Goal: Task Accomplishment & Management: Manage account settings

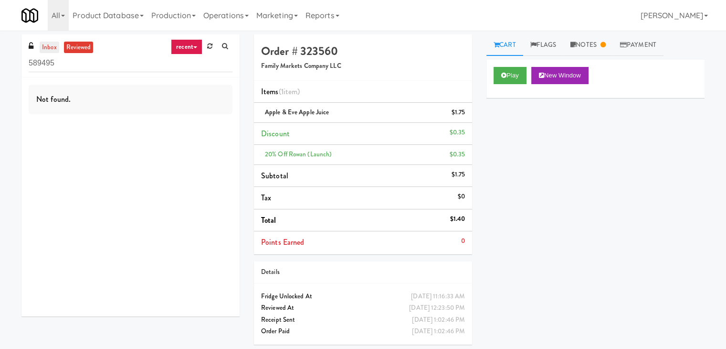
click at [46, 48] on link "inbox" at bounding box center [50, 48] width 20 height 12
click at [101, 63] on input "589495" at bounding box center [131, 63] width 204 height 18
paste input "Heights Gym Drinks"
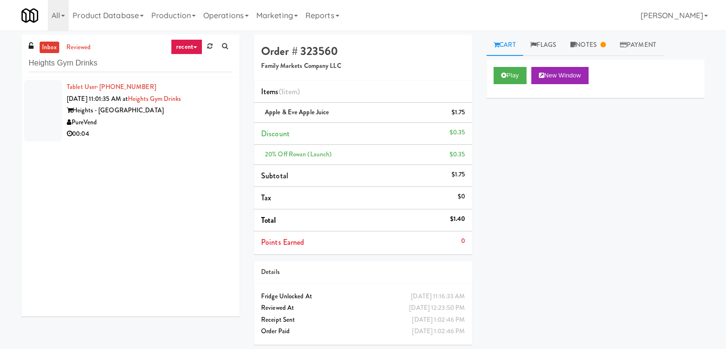
click at [186, 125] on div "PureVend" at bounding box center [150, 122] width 166 height 12
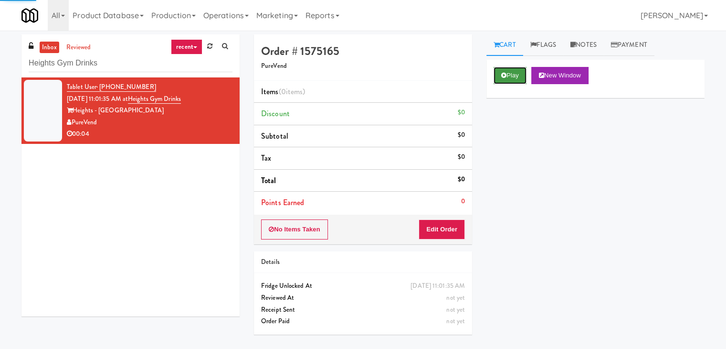
click at [516, 77] on button "Play" at bounding box center [510, 75] width 33 height 17
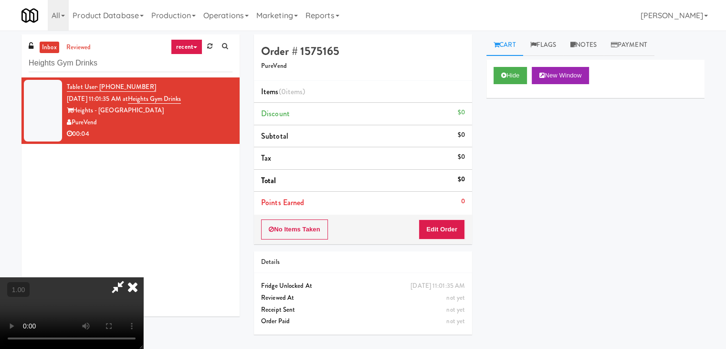
click at [143, 277] on video at bounding box center [71, 313] width 143 height 72
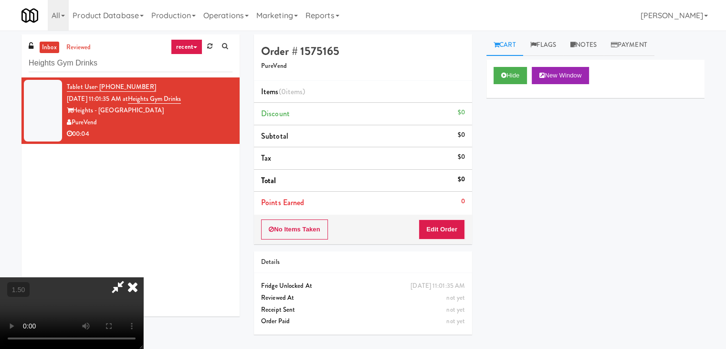
scroll to position [134, 0]
click at [143, 277] on video at bounding box center [71, 313] width 143 height 72
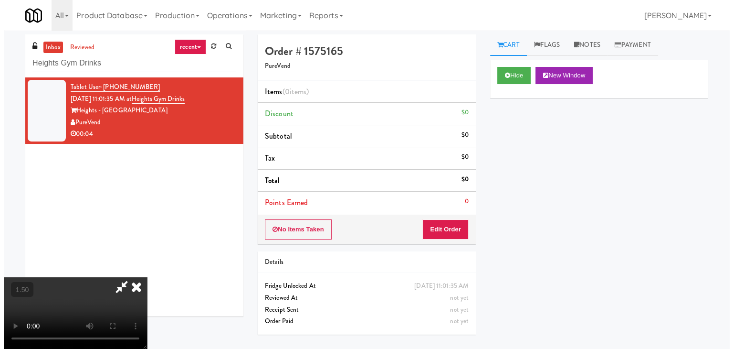
scroll to position [0, 0]
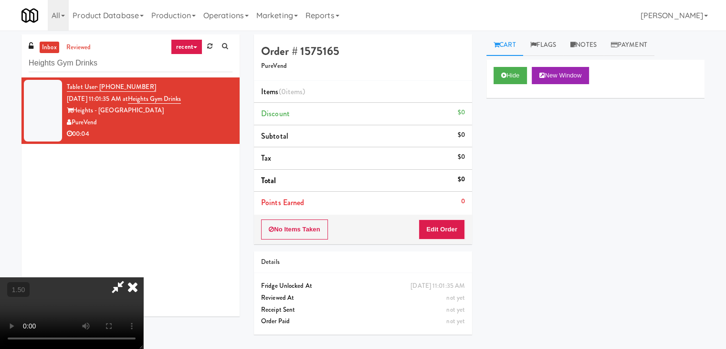
click at [143, 277] on icon at bounding box center [132, 286] width 21 height 19
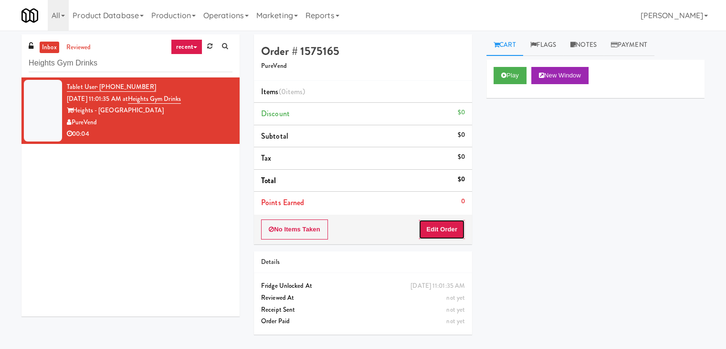
drag, startPoint x: 455, startPoint y: 227, endPoint x: 470, endPoint y: 211, distance: 21.6
click at [455, 226] on button "Edit Order" at bounding box center [442, 229] width 46 height 20
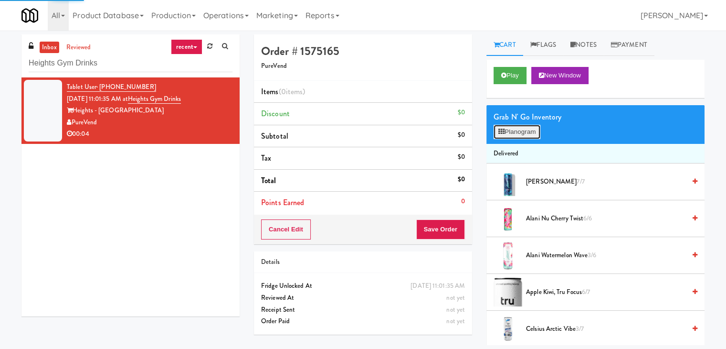
click at [525, 134] on button "Planogram" at bounding box center [517, 132] width 47 height 14
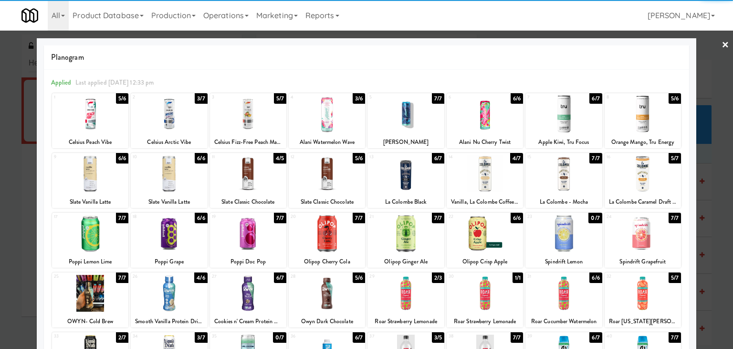
scroll to position [120, 0]
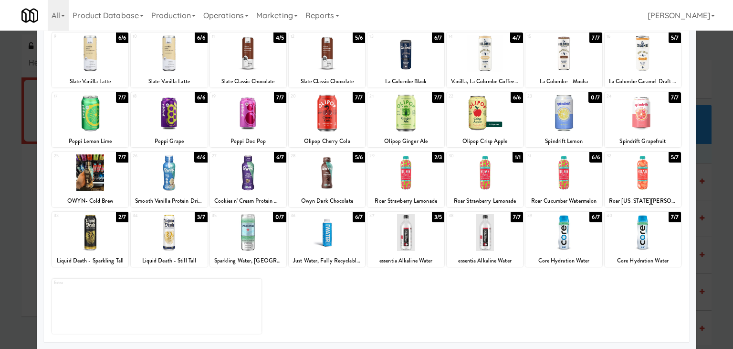
click at [408, 238] on div at bounding box center [406, 232] width 76 height 37
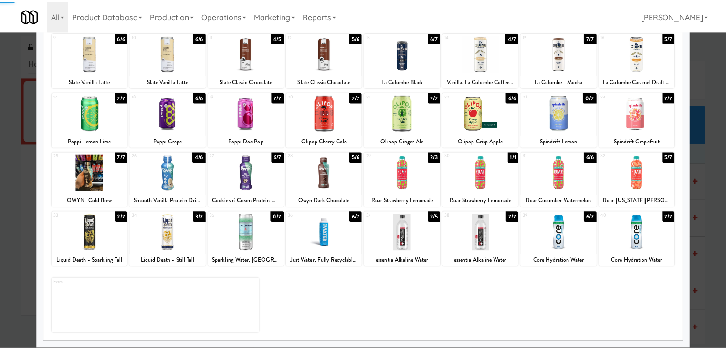
scroll to position [0, 0]
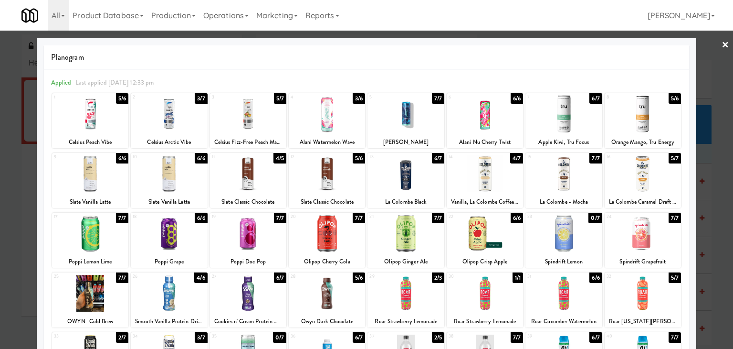
click at [722, 44] on link "×" at bounding box center [726, 46] width 8 height 30
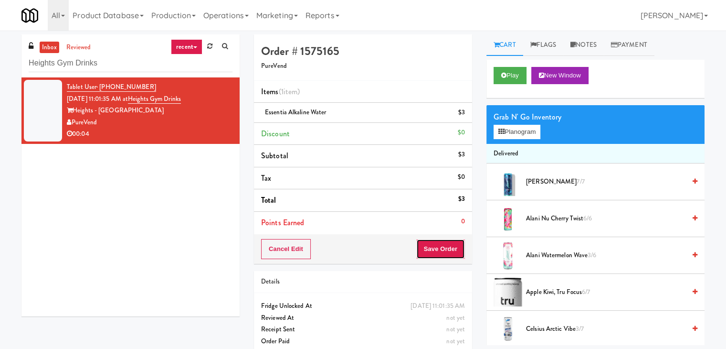
drag, startPoint x: 447, startPoint y: 248, endPoint x: 442, endPoint y: 245, distance: 6.2
click at [447, 248] on button "Save Order" at bounding box center [440, 249] width 49 height 20
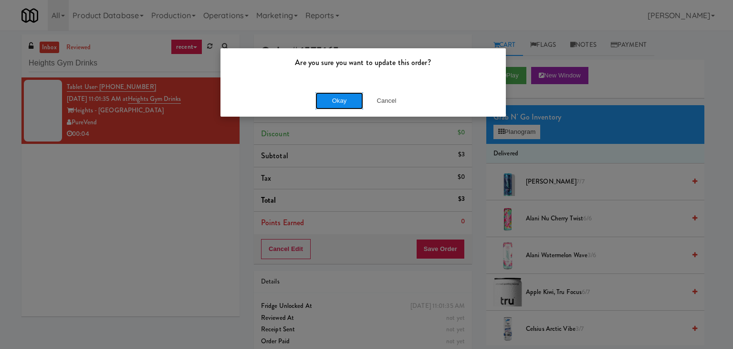
click at [330, 100] on button "Okay" at bounding box center [340, 100] width 48 height 17
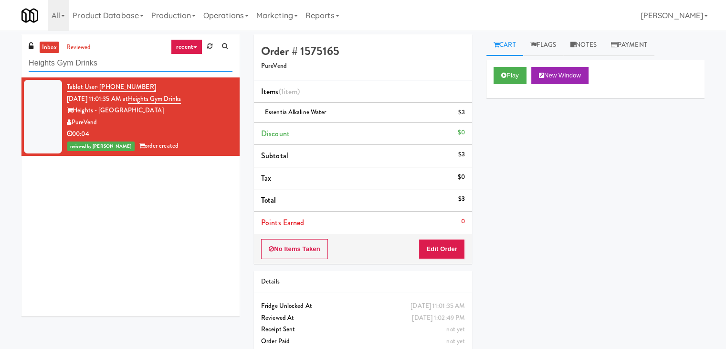
click at [134, 63] on input "Heights Gym Drinks" at bounding box center [131, 63] width 204 height 18
paste input "Glasshouse [GEOGRAPHIC_DATA] Combo Cooler"
type input "Glasshouse [GEOGRAPHIC_DATA] Combo Cooler"
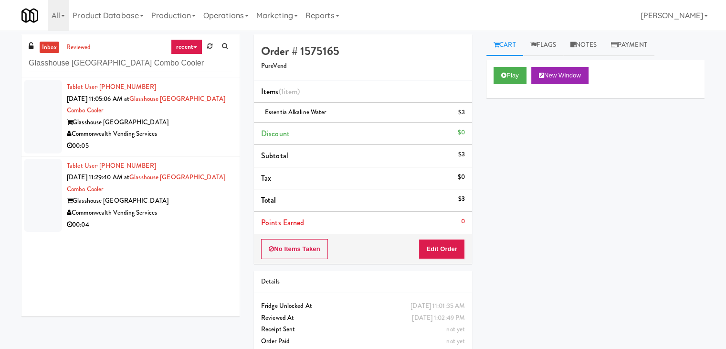
drag, startPoint x: 189, startPoint y: 113, endPoint x: 196, endPoint y: 121, distance: 10.5
click at [189, 113] on div "Tablet User · (724) 255-1383 [DATE] 11:05:06 AM at [GEOGRAPHIC_DATA] Combo Cool…" at bounding box center [150, 116] width 166 height 71
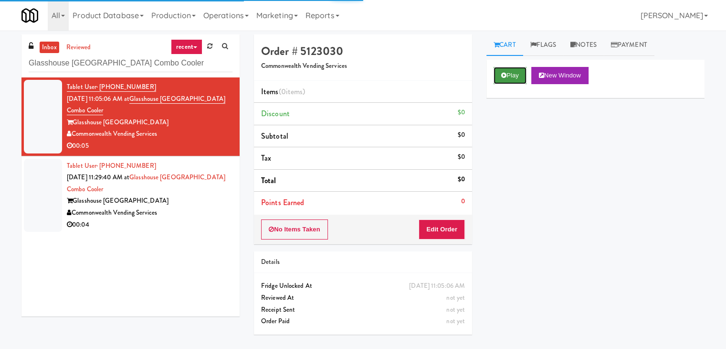
click at [511, 70] on button "Play" at bounding box center [510, 75] width 33 height 17
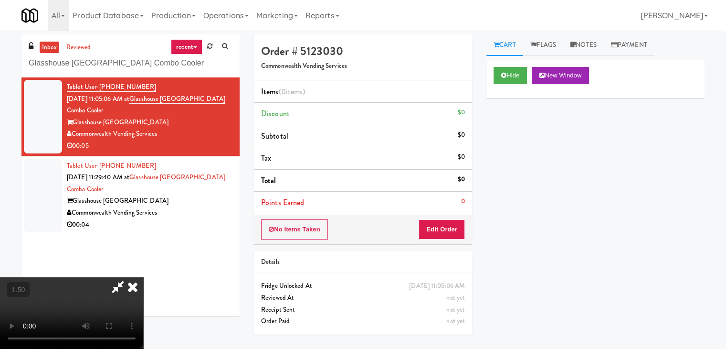
click at [143, 277] on video at bounding box center [71, 313] width 143 height 72
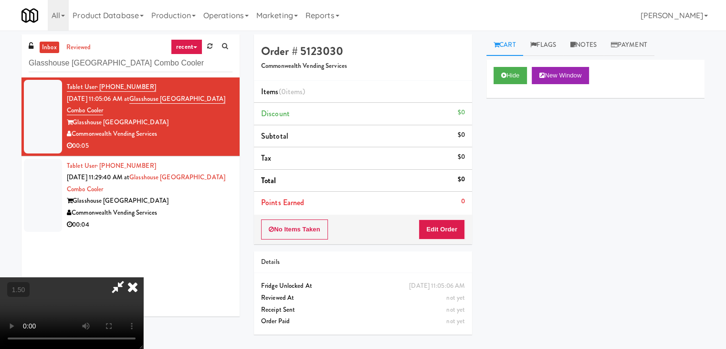
click at [143, 277] on video at bounding box center [71, 313] width 143 height 72
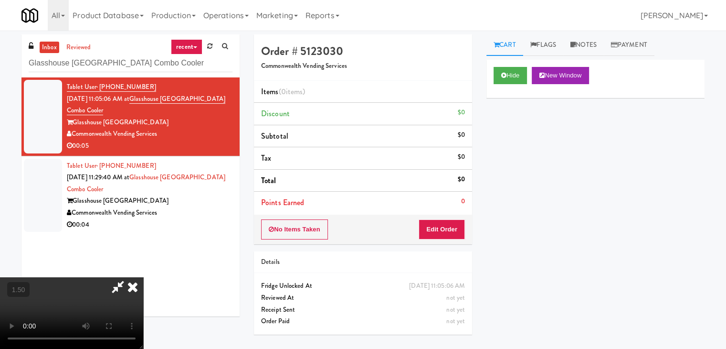
click at [143, 277] on icon at bounding box center [132, 286] width 21 height 19
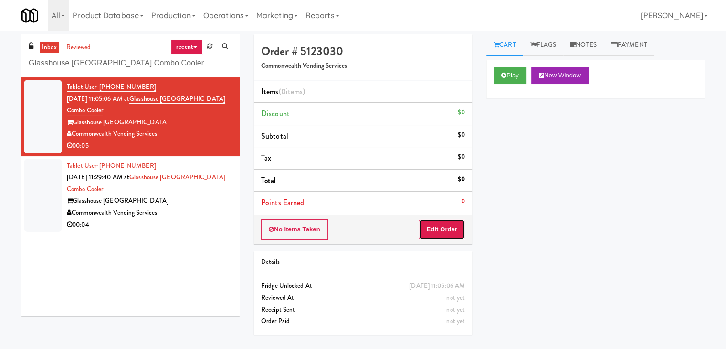
click at [432, 227] on button "Edit Order" at bounding box center [442, 229] width 46 height 20
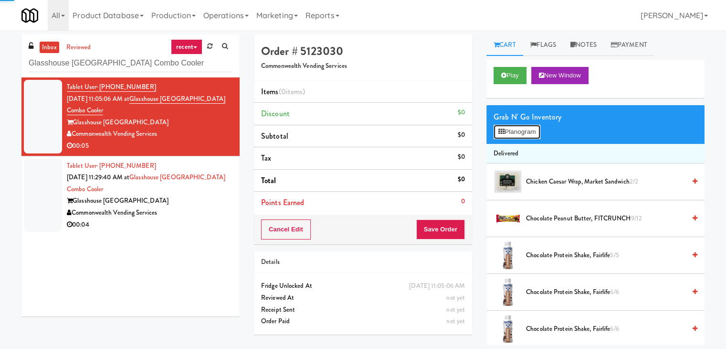
click at [518, 134] on button "Planogram" at bounding box center [517, 132] width 47 height 14
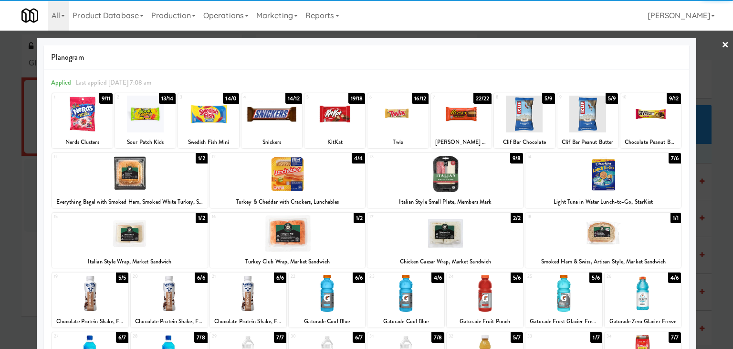
click at [464, 119] on div at bounding box center [461, 113] width 61 height 37
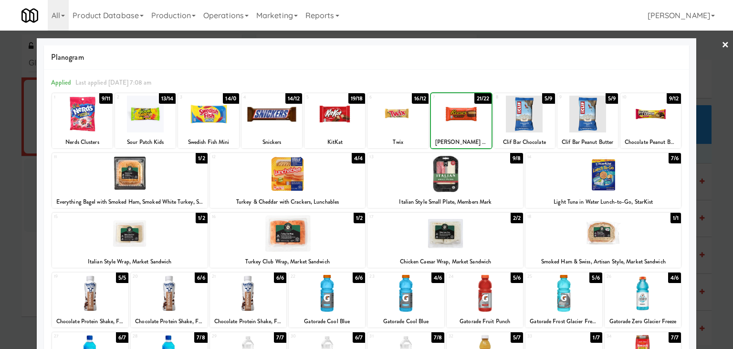
click at [464, 119] on div at bounding box center [461, 113] width 61 height 37
drag, startPoint x: 720, startPoint y: 42, endPoint x: 712, endPoint y: 50, distance: 10.5
click at [722, 43] on link "×" at bounding box center [726, 46] width 8 height 30
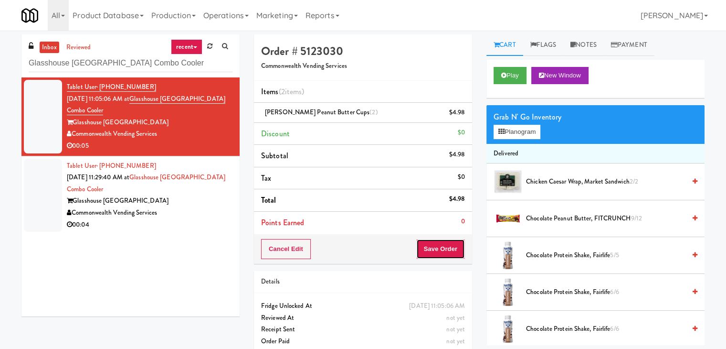
click at [445, 247] on button "Save Order" at bounding box center [440, 249] width 49 height 20
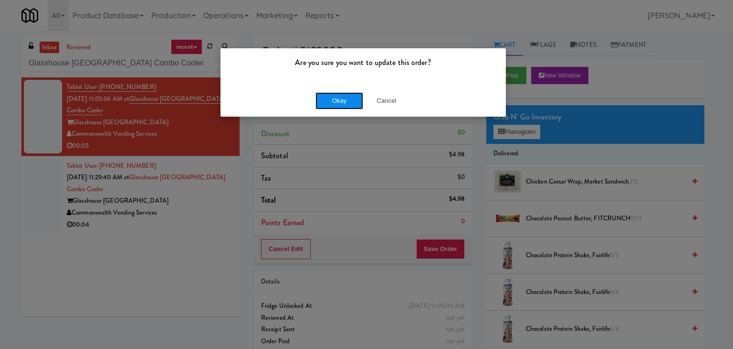
click at [345, 100] on button "Okay" at bounding box center [340, 100] width 48 height 17
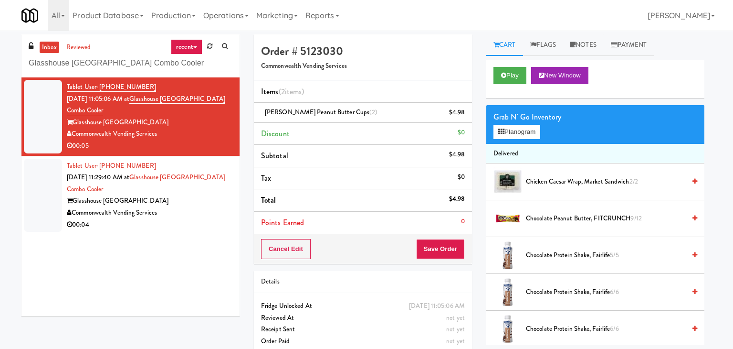
click at [216, 219] on div "00:04" at bounding box center [150, 225] width 166 height 12
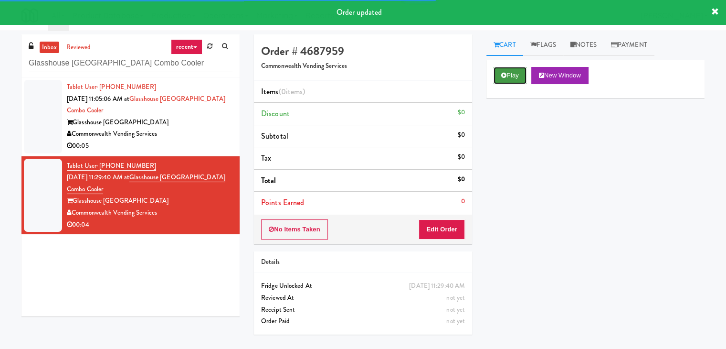
click at [499, 74] on button "Play" at bounding box center [510, 75] width 33 height 17
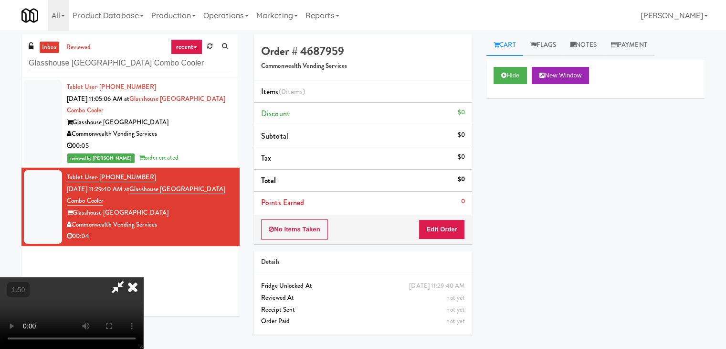
click at [143, 277] on video at bounding box center [71, 313] width 143 height 72
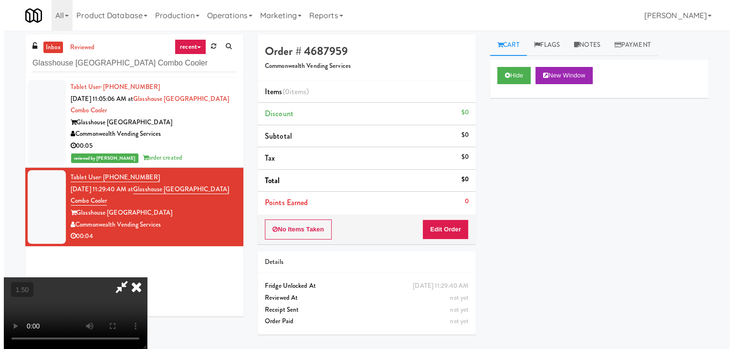
scroll to position [0, 0]
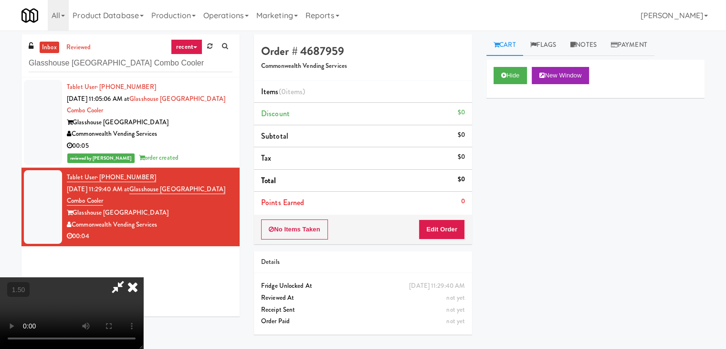
click at [129, 277] on icon at bounding box center [118, 286] width 22 height 19
drag, startPoint x: 431, startPoint y: 247, endPoint x: 435, endPoint y: 223, distance: 23.8
click at [431, 244] on div "Order # 4687959 Commonwealth Vending Services Items (0 items ) Discount $0 Subt…" at bounding box center [363, 187] width 233 height 307
drag, startPoint x: 435, startPoint y: 223, endPoint x: 461, endPoint y: 203, distance: 32.4
click at [435, 222] on button "Edit Order" at bounding box center [442, 229] width 46 height 20
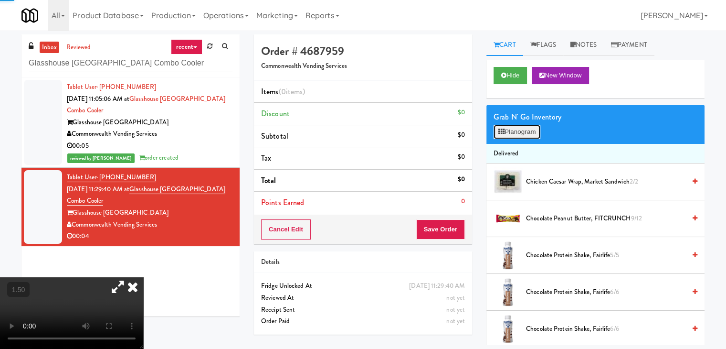
click at [511, 133] on button "Planogram" at bounding box center [517, 132] width 47 height 14
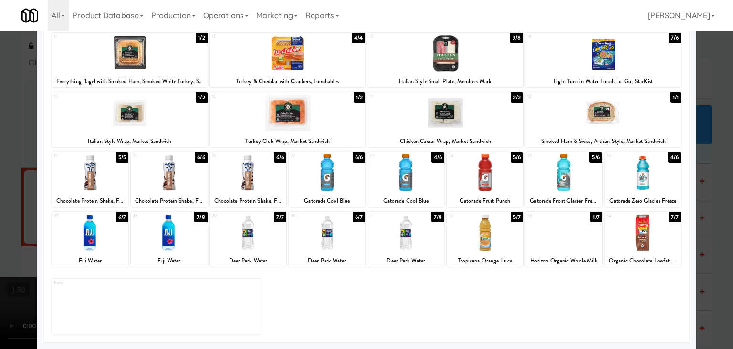
click at [179, 172] on div at bounding box center [169, 172] width 76 height 37
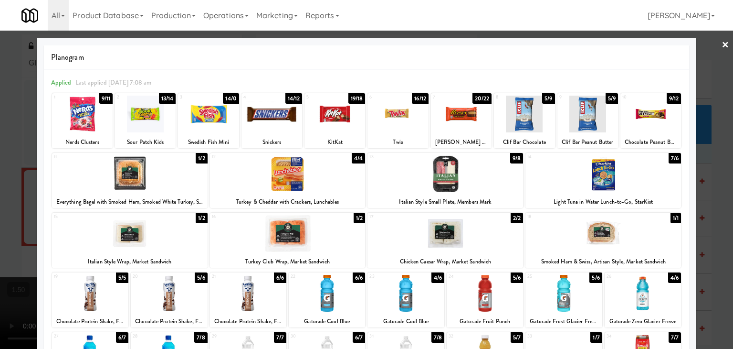
click at [714, 43] on div "× Planogram Applied Last applied [DATE] 7:08 am 1 9/11 Nerds Clusters 2 13/14 S…" at bounding box center [366, 174] width 733 height 349
drag, startPoint x: 718, startPoint y: 41, endPoint x: 555, endPoint y: 81, distance: 167.6
click at [722, 42] on link "×" at bounding box center [726, 46] width 8 height 30
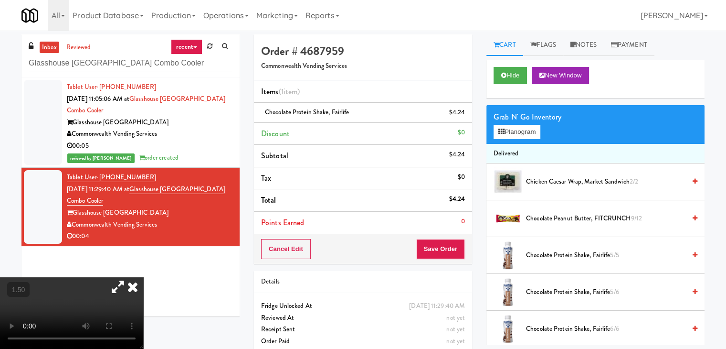
click at [143, 277] on icon at bounding box center [132, 286] width 21 height 19
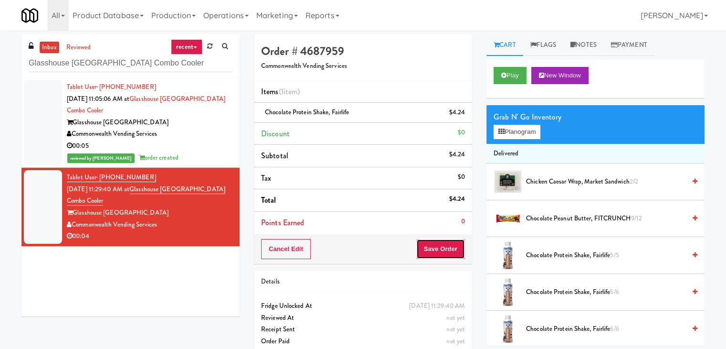
click at [451, 244] on button "Save Order" at bounding box center [440, 249] width 49 height 20
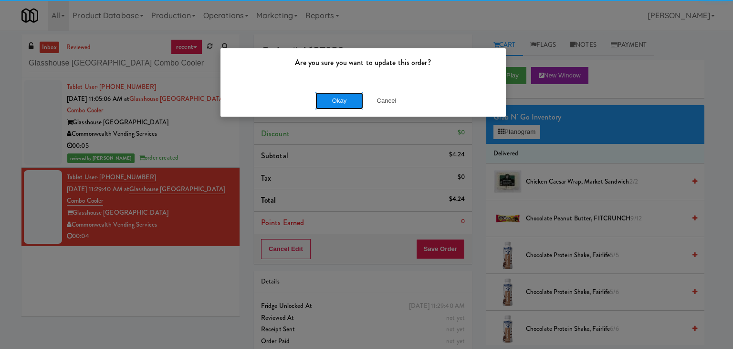
click at [342, 97] on button "Okay" at bounding box center [340, 100] width 48 height 17
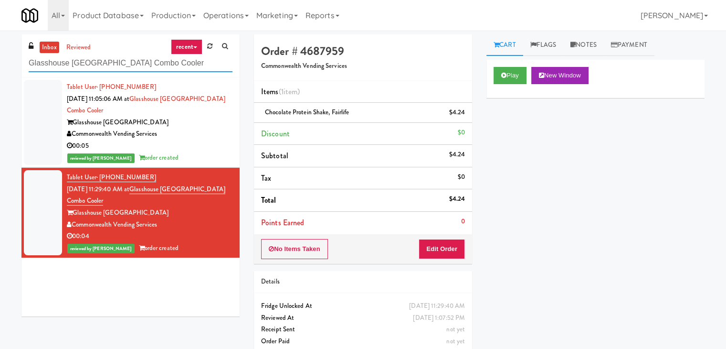
click at [131, 62] on input "Glasshouse [GEOGRAPHIC_DATA] Combo Cooler" at bounding box center [131, 63] width 204 height 18
paste input "Cosmopolitan at [GEOGRAPHIC_DATA] - Cooler #1"
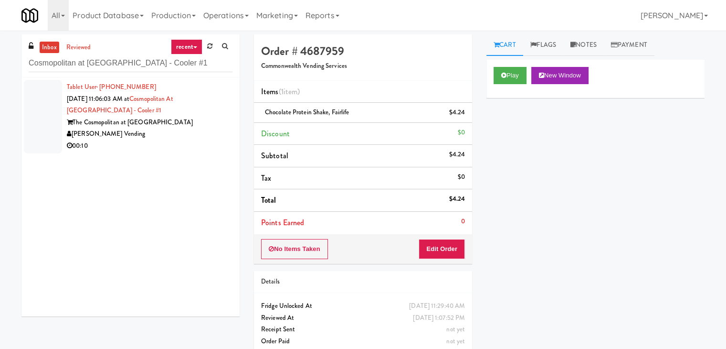
drag, startPoint x: 196, startPoint y: 132, endPoint x: 198, endPoint y: 125, distance: 8.0
click at [196, 132] on div "[PERSON_NAME] Vending" at bounding box center [150, 134] width 166 height 12
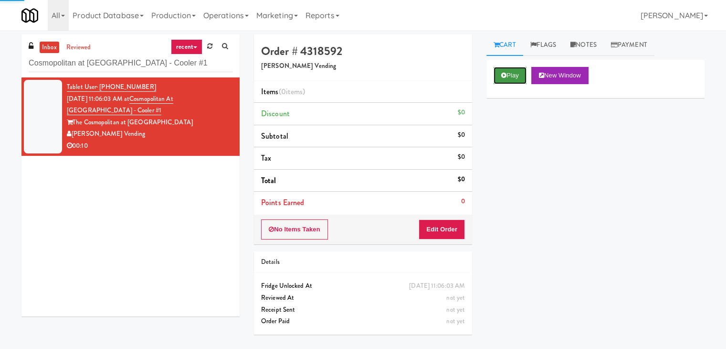
click at [508, 74] on button "Play" at bounding box center [510, 75] width 33 height 17
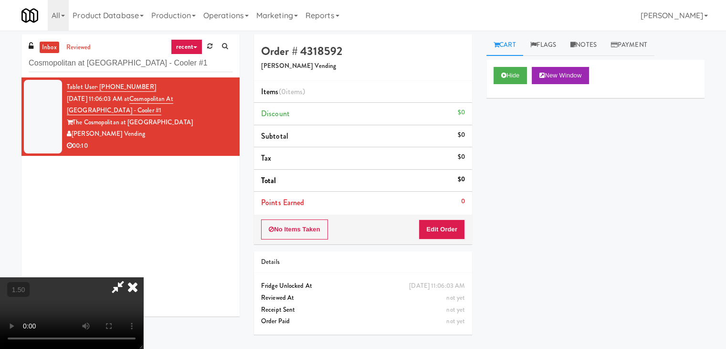
click at [143, 277] on video at bounding box center [71, 313] width 143 height 72
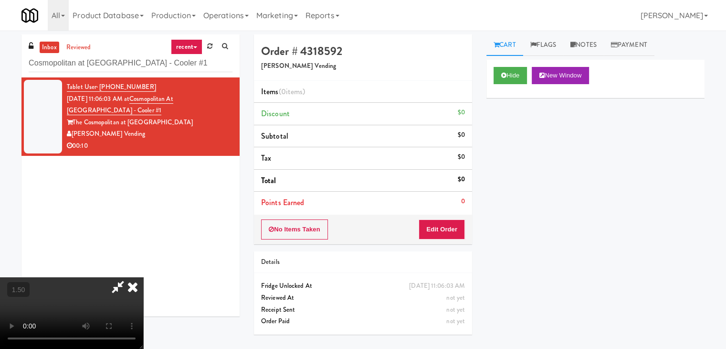
scroll to position [0, 0]
drag, startPoint x: 416, startPoint y: 42, endPoint x: 416, endPoint y: 52, distance: 9.6
click at [143, 277] on icon at bounding box center [132, 286] width 21 height 19
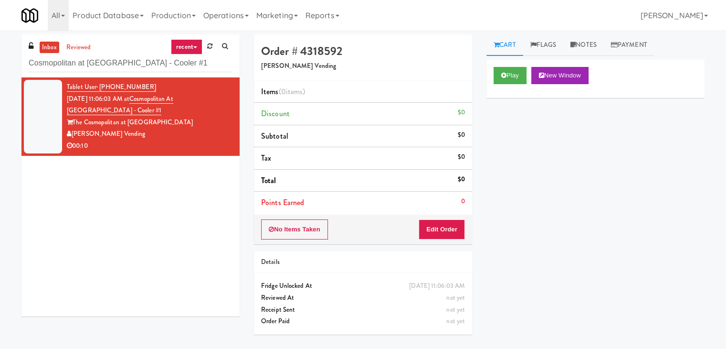
click at [438, 216] on div "No Items Taken Edit Order" at bounding box center [363, 229] width 218 height 30
click at [439, 225] on button "Edit Order" at bounding box center [442, 229] width 46 height 20
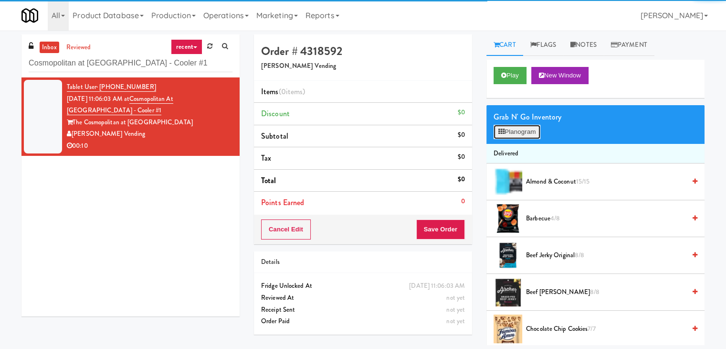
click at [516, 127] on button "Planogram" at bounding box center [517, 132] width 47 height 14
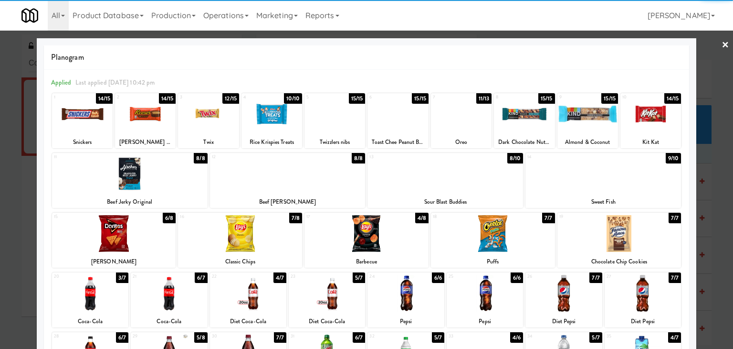
click at [609, 233] on div at bounding box center [620, 233] width 124 height 37
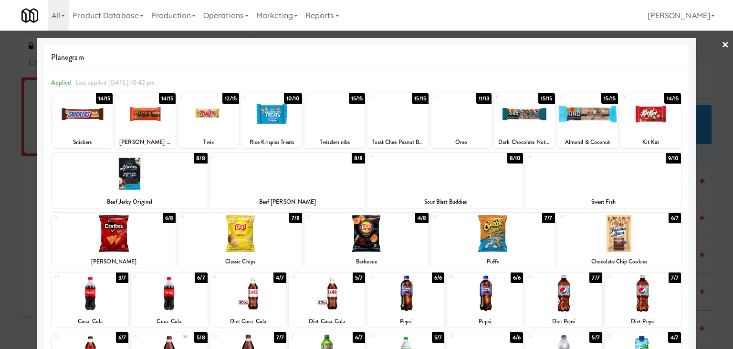
click at [722, 44] on link "×" at bounding box center [726, 46] width 8 height 30
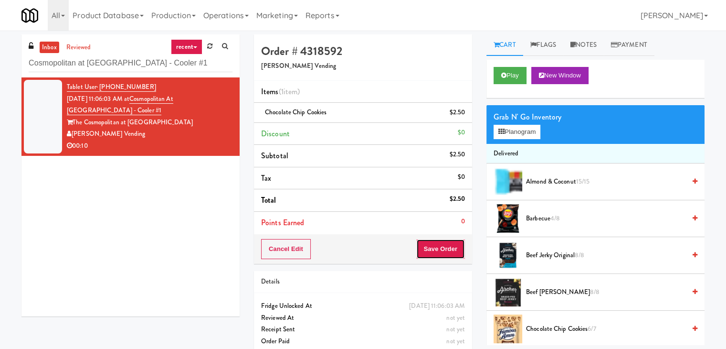
click at [442, 252] on button "Save Order" at bounding box center [440, 249] width 49 height 20
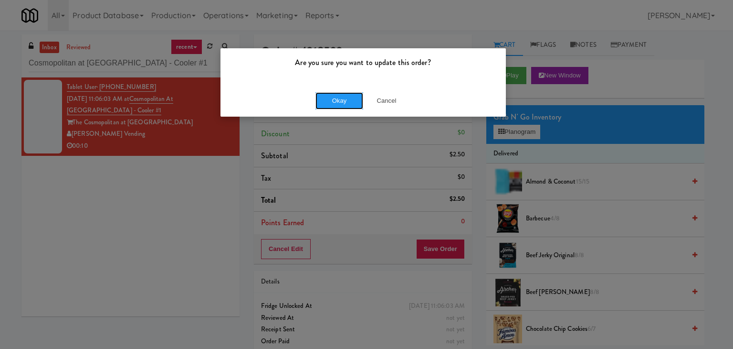
drag, startPoint x: 344, startPoint y: 100, endPoint x: 311, endPoint y: 67, distance: 46.3
click at [344, 98] on button "Okay" at bounding box center [340, 100] width 48 height 17
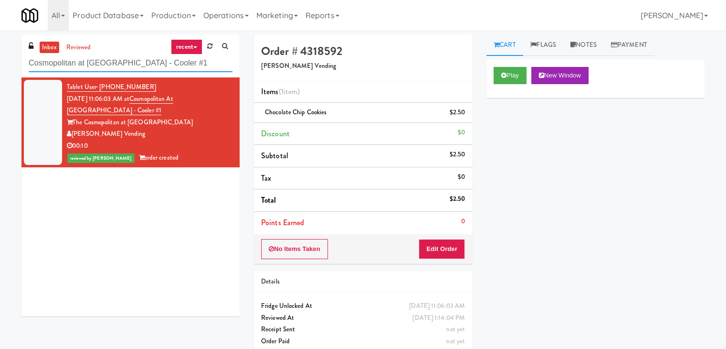
click at [123, 67] on input "Cosmopolitan at [GEOGRAPHIC_DATA] - Cooler #1" at bounding box center [131, 63] width 204 height 18
paste input "[MEDICAL_DATA] Insurance"
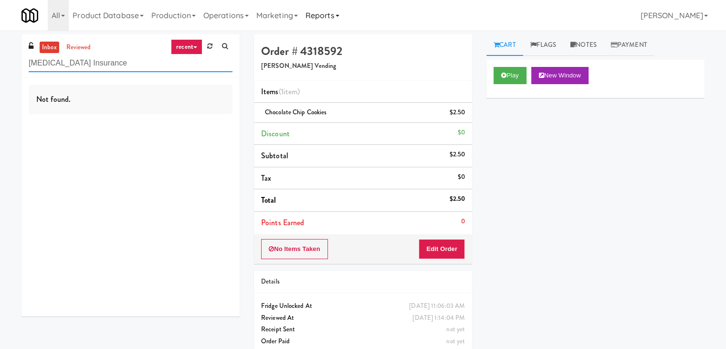
type input "[MEDICAL_DATA] Insurance"
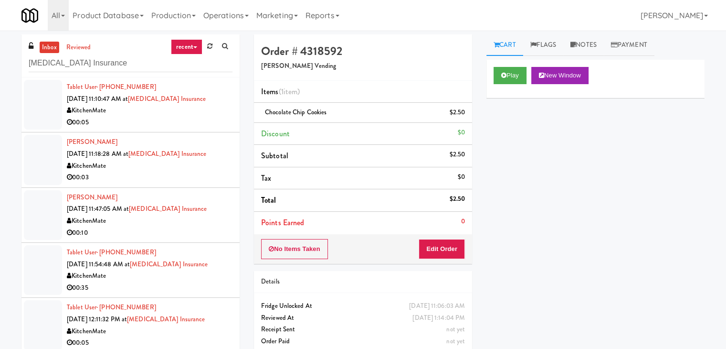
click at [194, 119] on div "00:05" at bounding box center [150, 122] width 166 height 12
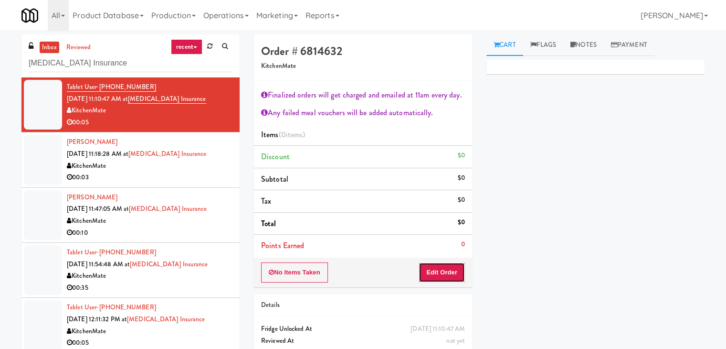
click at [437, 265] on button "Edit Order" at bounding box center [442, 272] width 46 height 20
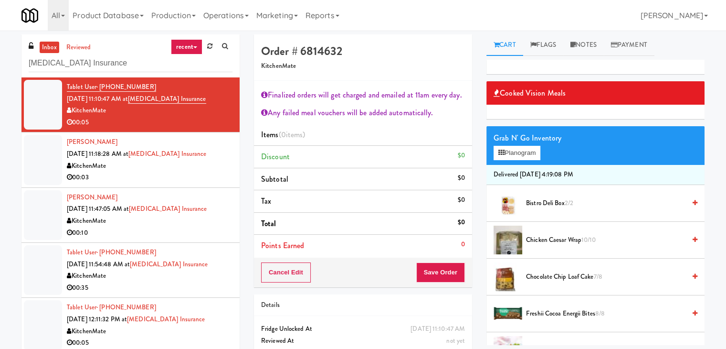
click at [555, 240] on span "Chicken Caesar Wrap 10/10" at bounding box center [605, 240] width 159 height 12
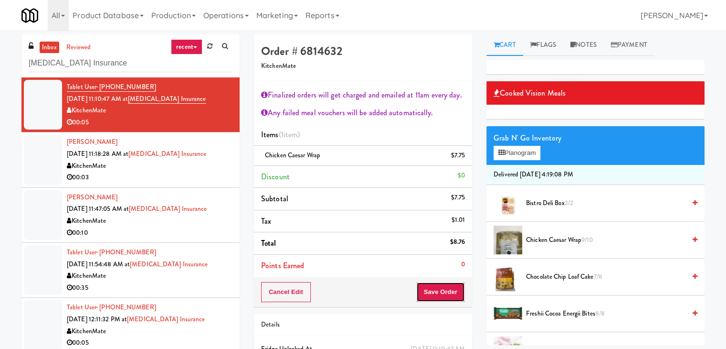
click at [437, 286] on button "Save Order" at bounding box center [440, 292] width 49 height 20
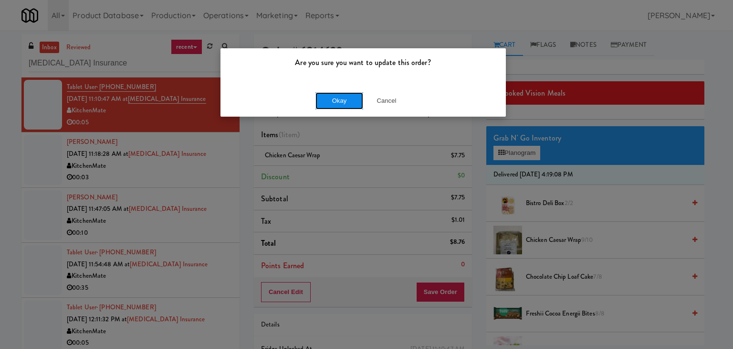
click at [339, 94] on button "Okay" at bounding box center [340, 100] width 48 height 17
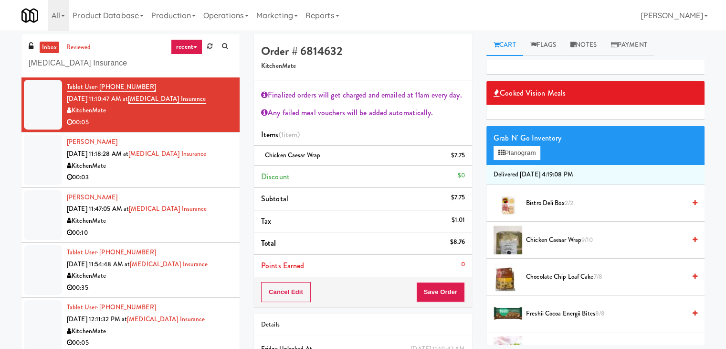
click at [195, 172] on div "00:03" at bounding box center [150, 177] width 166 height 12
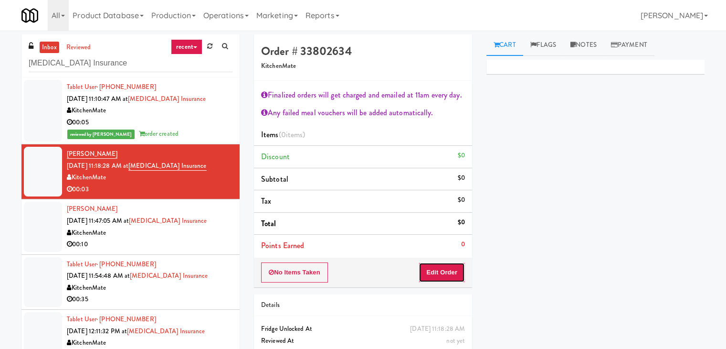
click at [440, 267] on button "Edit Order" at bounding box center [442, 272] width 46 height 20
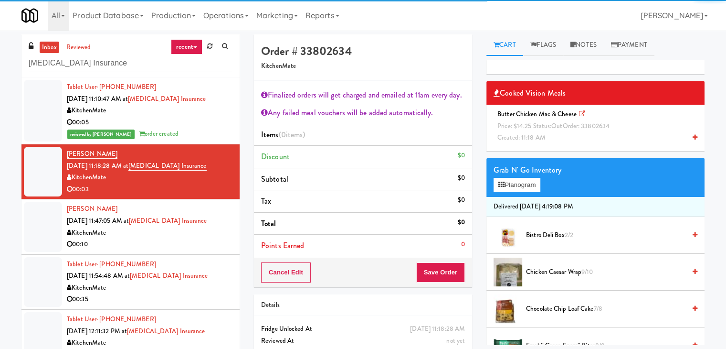
click at [547, 125] on span "Price: $14.25 Status: out Order: 33802634" at bounding box center [553, 125] width 112 height 9
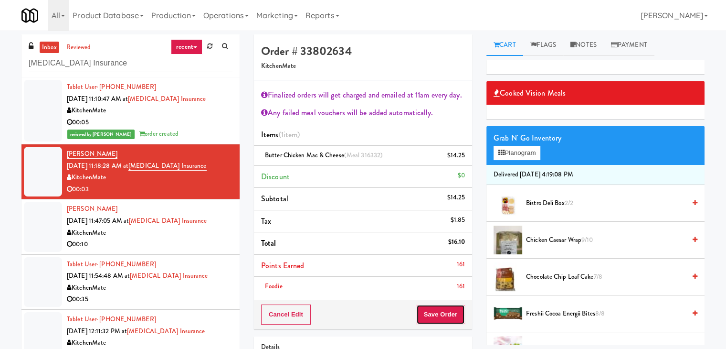
click at [442, 316] on button "Save Order" at bounding box center [440, 314] width 49 height 20
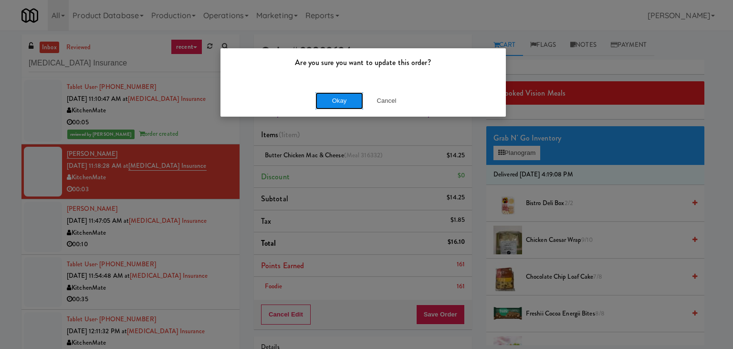
click at [331, 100] on button "Okay" at bounding box center [340, 100] width 48 height 17
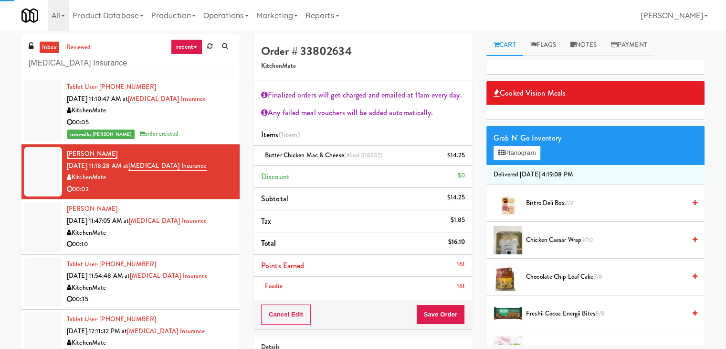
drag, startPoint x: 189, startPoint y: 251, endPoint x: 197, endPoint y: 244, distance: 9.8
click at [189, 251] on li "[PERSON_NAME] [DATE] 11:47:05 AM at [MEDICAL_DATA] Insurance KitchenMate 00:10" at bounding box center [130, 226] width 218 height 55
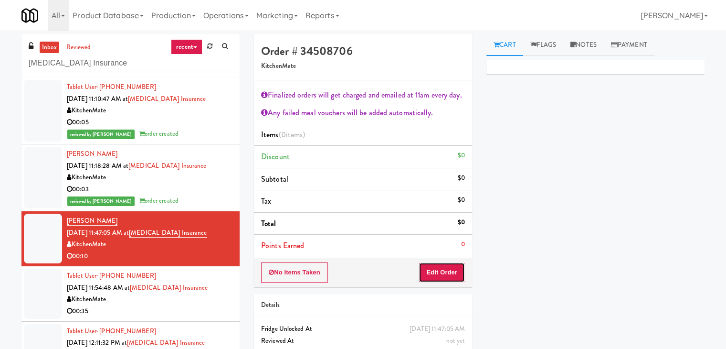
click at [437, 264] on button "Edit Order" at bounding box center [442, 272] width 46 height 20
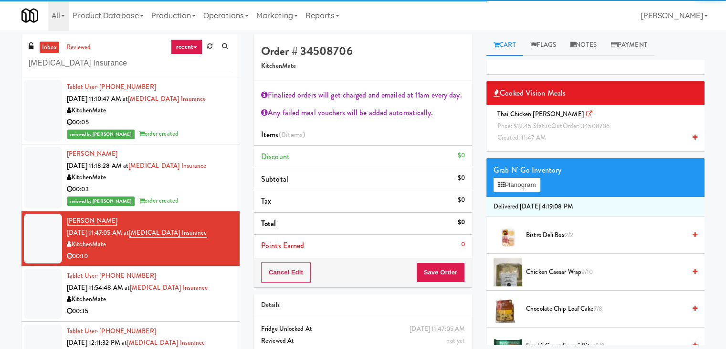
drag, startPoint x: 544, startPoint y: 127, endPoint x: 542, endPoint y: 135, distance: 7.8
click at [543, 127] on span "Price: $12.45 Status: out Order: 34508706" at bounding box center [553, 125] width 112 height 9
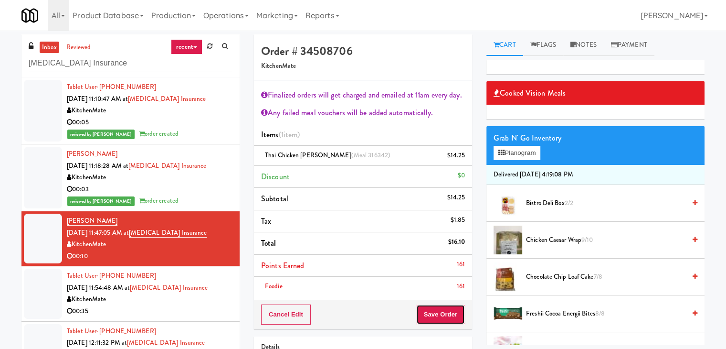
click at [437, 316] on button "Save Order" at bounding box center [440, 314] width 49 height 20
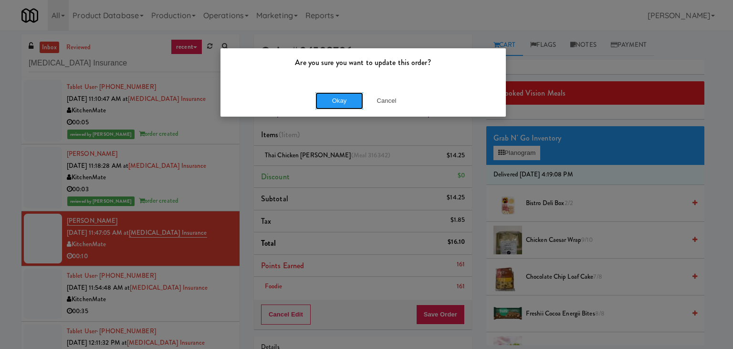
drag, startPoint x: 341, startPoint y: 97, endPoint x: 279, endPoint y: 127, distance: 68.8
click at [339, 97] on button "Okay" at bounding box center [340, 100] width 48 height 17
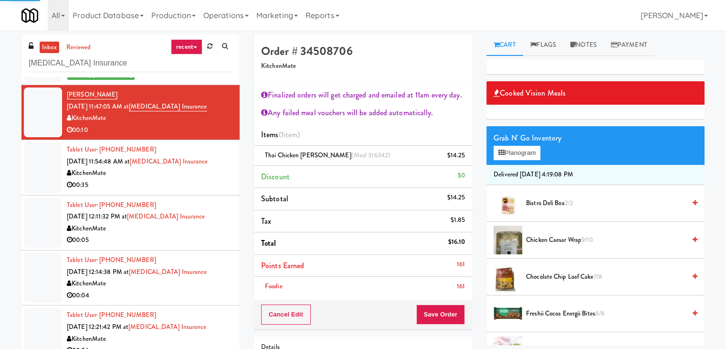
scroll to position [143, 0]
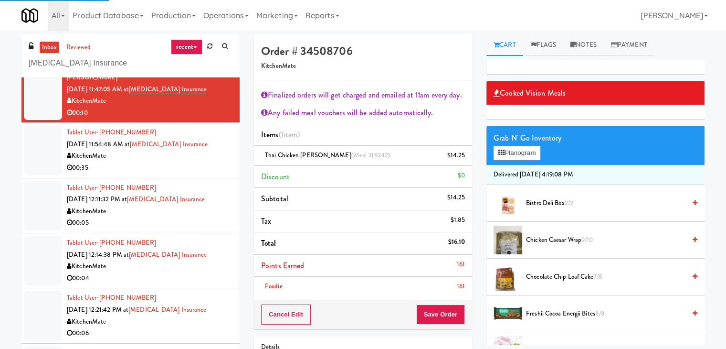
click at [193, 165] on div "00:35" at bounding box center [150, 168] width 166 height 12
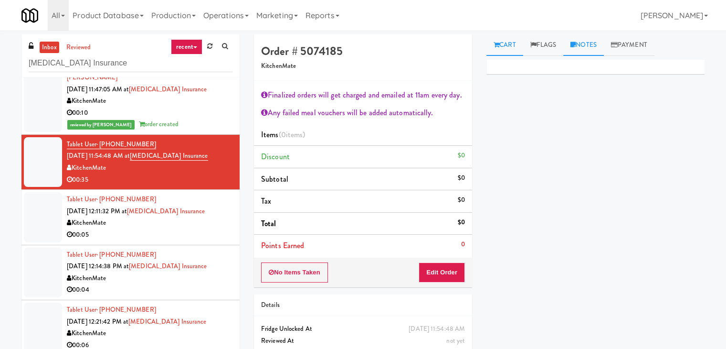
click at [583, 42] on link "Notes" at bounding box center [583, 44] width 41 height 21
click at [544, 133] on p at bounding box center [595, 131] width 203 height 11
drag, startPoint x: 0, startPoint y: 72, endPoint x: 6, endPoint y: 73, distance: 6.3
click at [0, 71] on div "inbox reviewed recent all unclear take inventory issue suspicious failed recent…" at bounding box center [363, 209] width 726 height 350
click at [550, 128] on p at bounding box center [595, 131] width 203 height 11
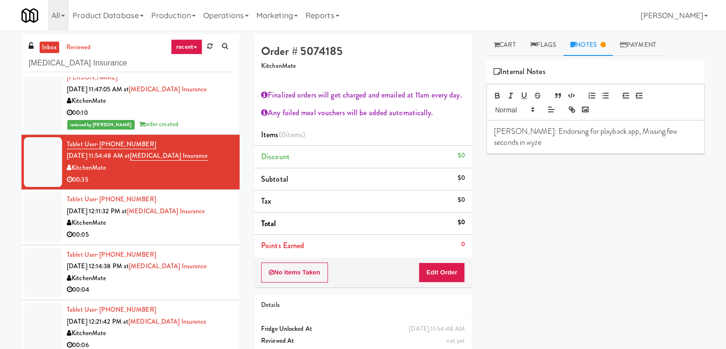
click at [663, 134] on p "[PERSON_NAME]: Endorsing for playback app, Missing few seconds in wyze" at bounding box center [595, 136] width 203 height 21
click at [609, 142] on p "[PERSON_NAME]: Endorsing for playback app, Missing few seconds in 2 videos at w…" at bounding box center [595, 136] width 203 height 21
click at [663, 131] on p "[PERSON_NAME]: Endorsing for playback app, Missing few seconds in 2 videos at w…" at bounding box center [595, 136] width 203 height 21
click at [543, 176] on p "1x" at bounding box center [595, 174] width 203 height 11
click at [438, 276] on button "Edit Order" at bounding box center [442, 272] width 46 height 20
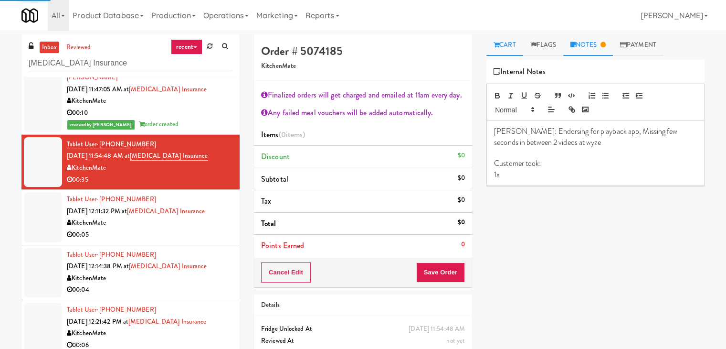
click at [503, 42] on link "Cart" at bounding box center [504, 44] width 37 height 21
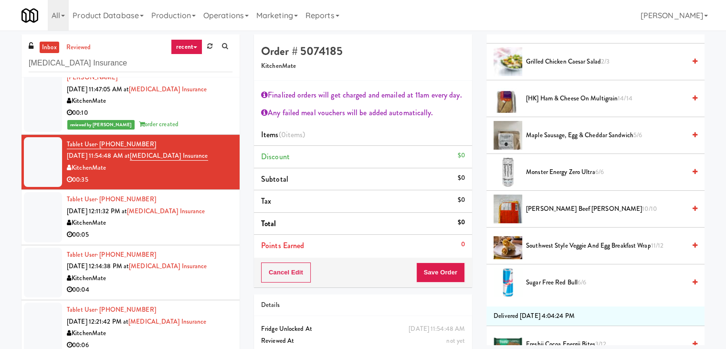
scroll to position [334, 0]
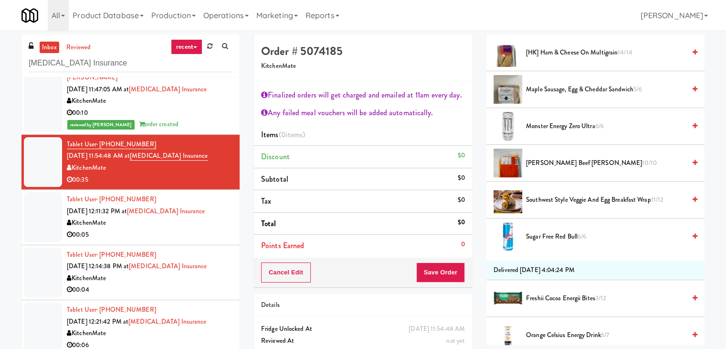
click at [558, 199] on span "Southwest Style Veggie and Egg Breakfast Wrap 11/12" at bounding box center [605, 200] width 159 height 12
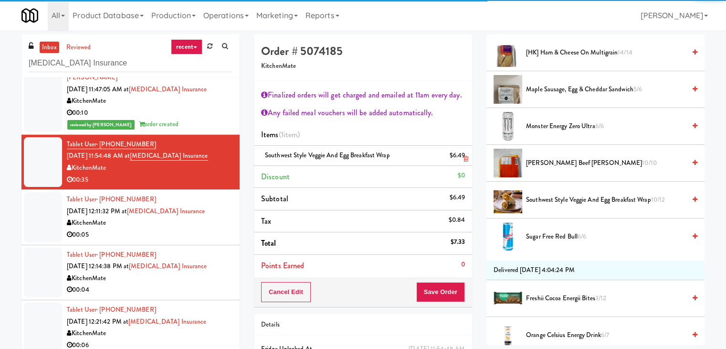
click at [328, 160] on div "Southwest Style Veggie and Egg Breakfast Wrap $6.49" at bounding box center [363, 155] width 204 height 12
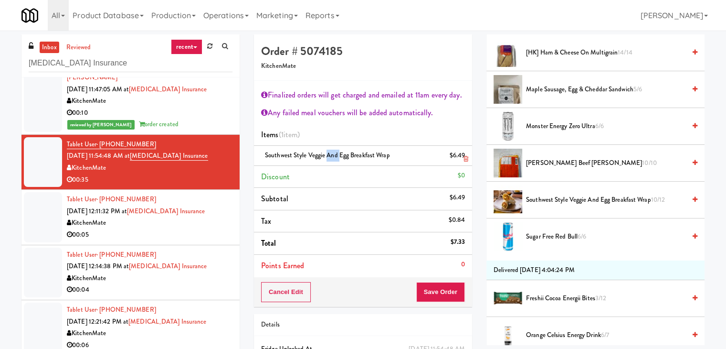
click at [328, 160] on div "Southwest Style Veggie and Egg Breakfast Wrap $6.49" at bounding box center [363, 155] width 204 height 12
copy span "Southwest Style Veggie and Egg Breakfast Wrap"
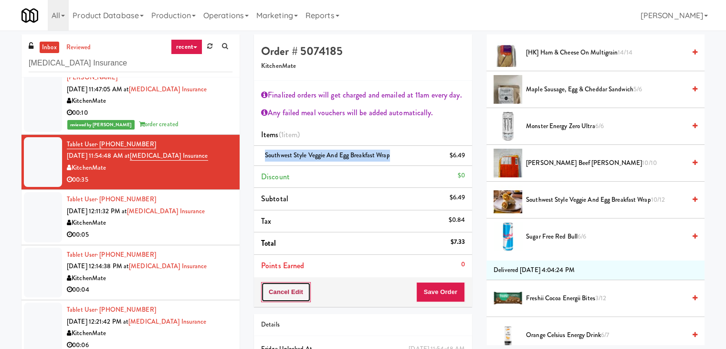
click at [284, 290] on button "Cancel Edit" at bounding box center [286, 292] width 50 height 20
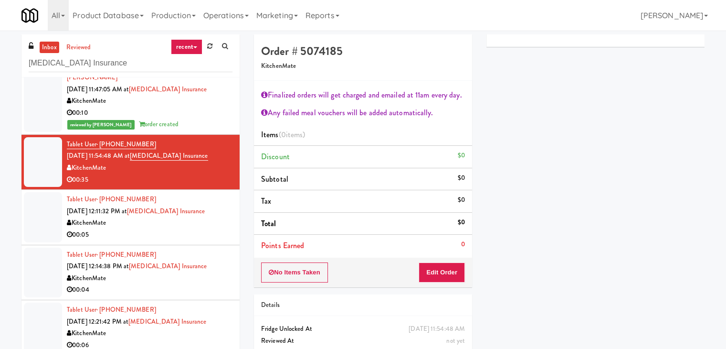
scroll to position [0, 0]
click at [598, 44] on link "Notes" at bounding box center [588, 44] width 50 height 21
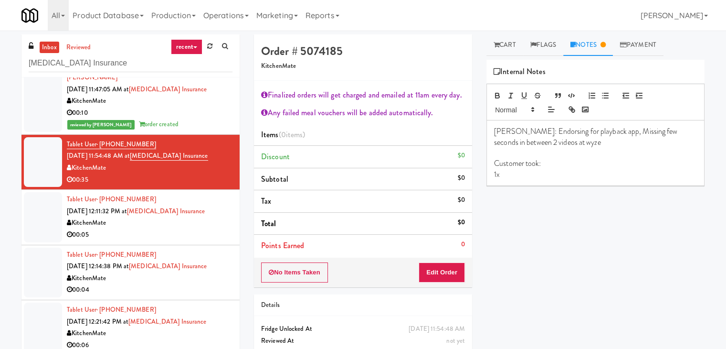
click at [529, 173] on p "1x" at bounding box center [595, 174] width 203 height 11
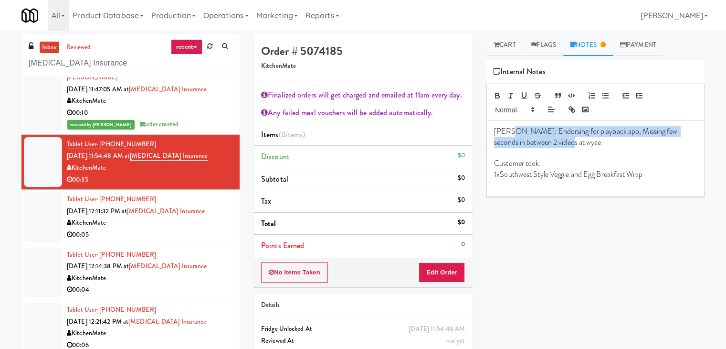
drag, startPoint x: 518, startPoint y: 130, endPoint x: 553, endPoint y: 144, distance: 37.8
click at [553, 144] on p "[PERSON_NAME]: Endorsing for playback app, Missing few seconds in between 2 vid…" at bounding box center [595, 136] width 203 height 21
copy p "Endorsing for playback app, Missing few seconds in between 2 videos at wyze"
click at [169, 155] on link "[MEDICAL_DATA] Insurance" at bounding box center [169, 156] width 78 height 10
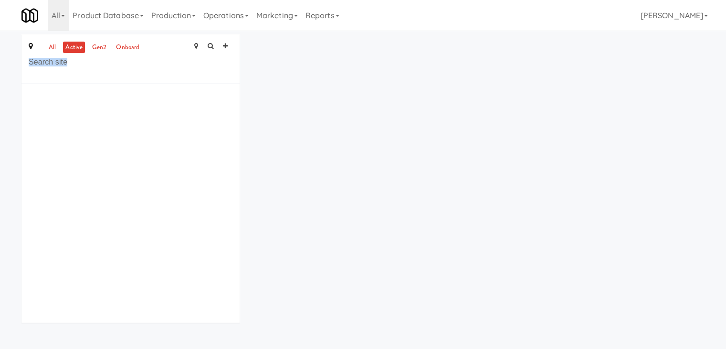
click at [169, 155] on div at bounding box center [130, 203] width 218 height 239
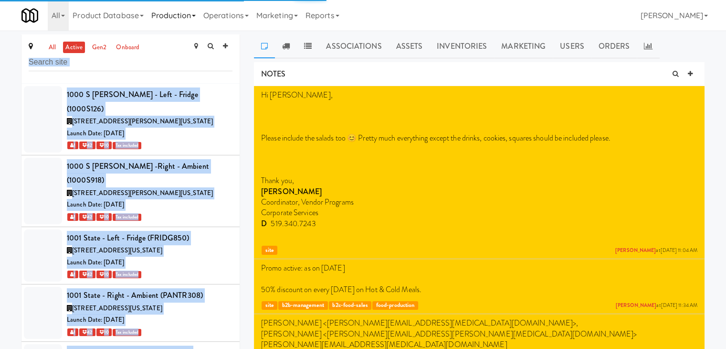
scroll to position [17345, 0]
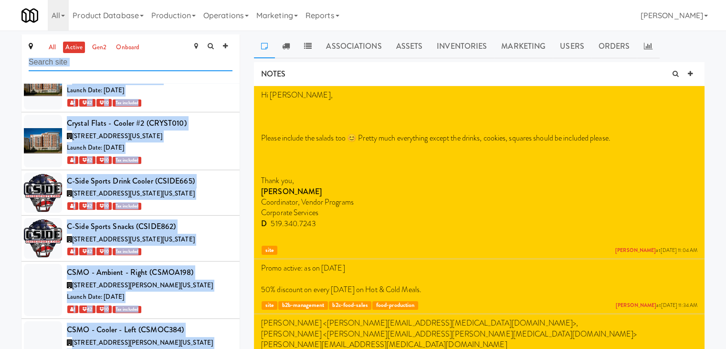
click at [115, 61] on input "text" at bounding box center [131, 62] width 204 height 18
click at [99, 63] on input "text" at bounding box center [131, 62] width 204 height 18
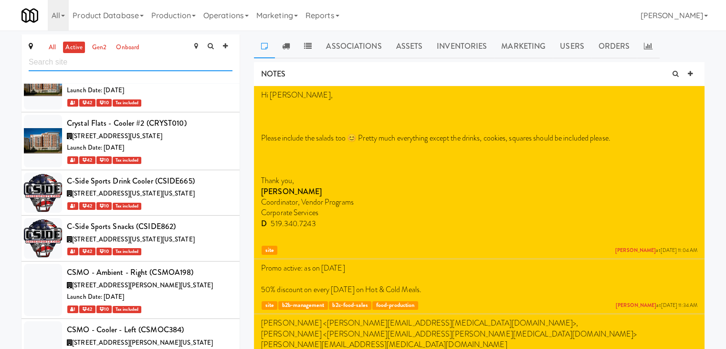
click at [92, 61] on input "text" at bounding box center [131, 62] width 204 height 18
paste input "[MEDICAL_DATA] Insurance"
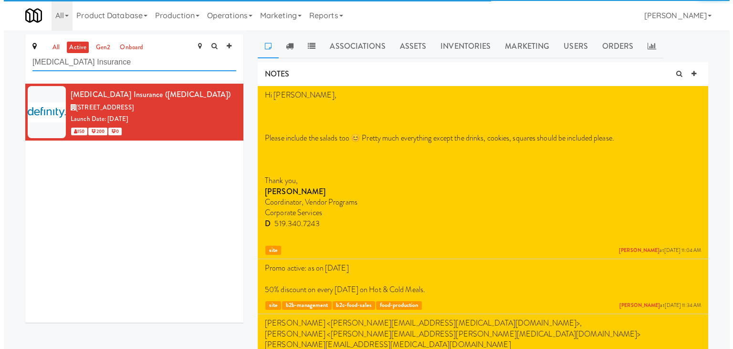
scroll to position [0, 0]
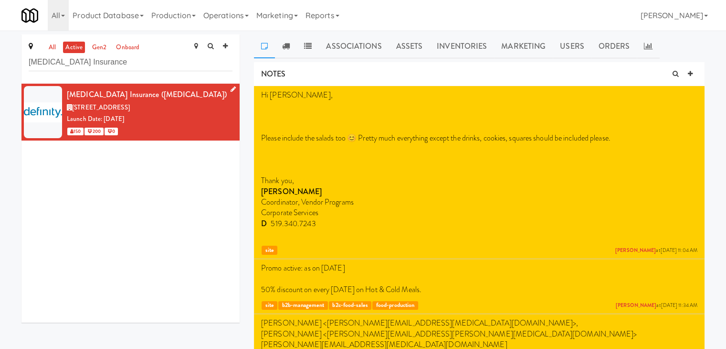
click at [201, 123] on div "Launch Date: [DATE]" at bounding box center [150, 119] width 166 height 12
click at [289, 42] on icon at bounding box center [286, 46] width 8 height 8
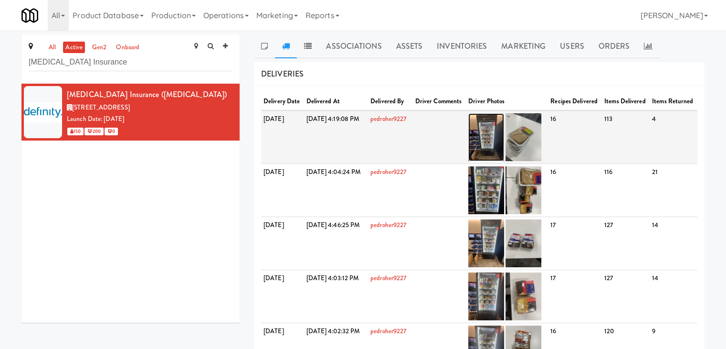
click at [504, 146] on img at bounding box center [486, 137] width 36 height 48
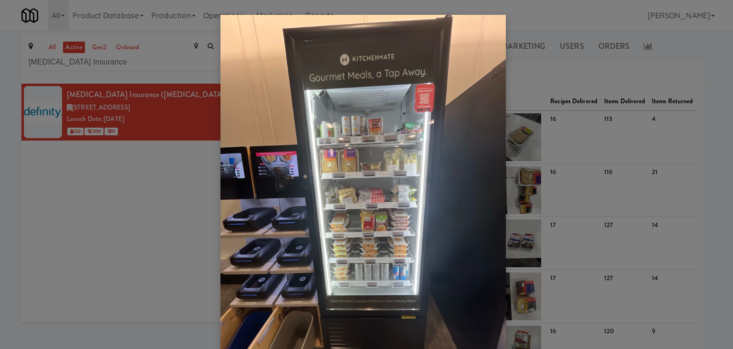
click at [350, 169] on img at bounding box center [364, 205] width 286 height 381
click at [98, 203] on div at bounding box center [366, 174] width 733 height 349
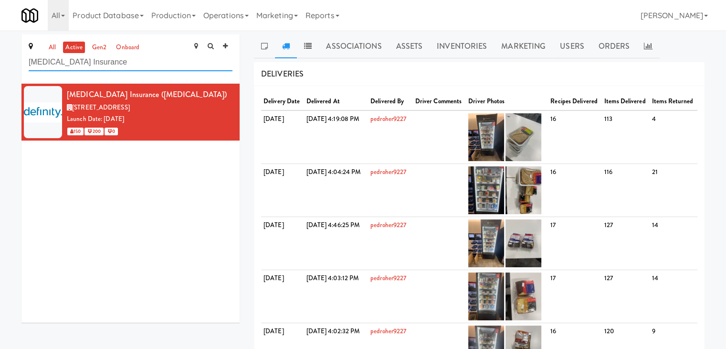
drag, startPoint x: 114, startPoint y: 62, endPoint x: 11, endPoint y: 63, distance: 102.2
paste input "OneEleven - Lunchroom"
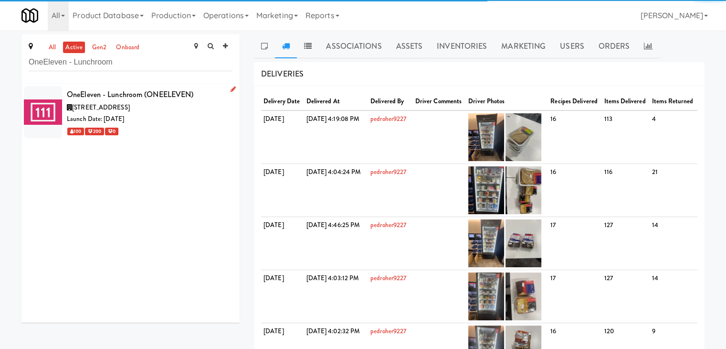
click at [187, 132] on div "100 200 0" at bounding box center [150, 131] width 166 height 12
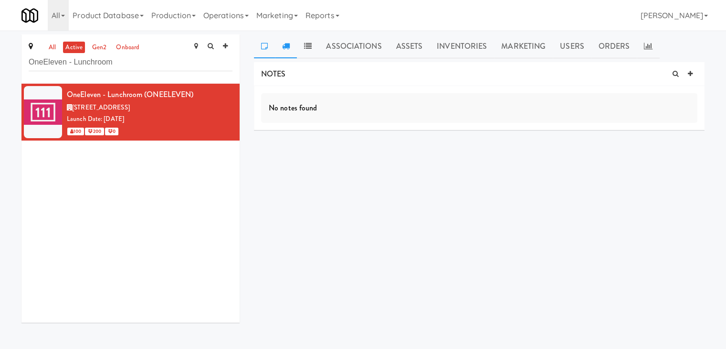
click at [285, 45] on icon at bounding box center [286, 46] width 8 height 8
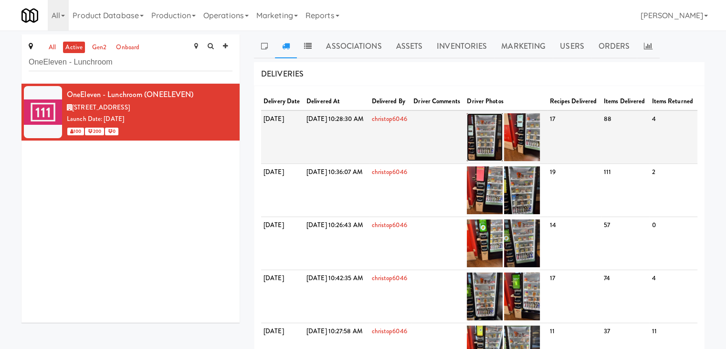
click at [503, 144] on img at bounding box center [485, 137] width 36 height 48
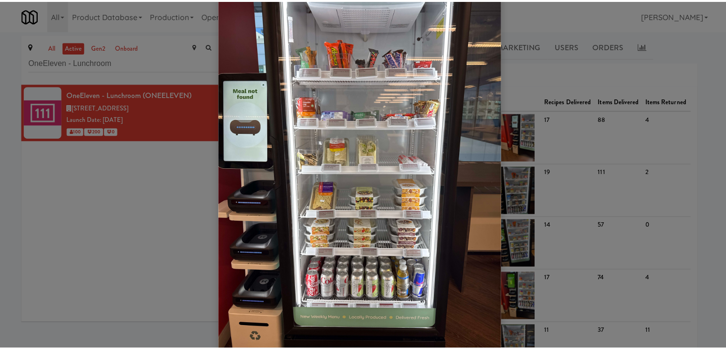
scroll to position [62, 0]
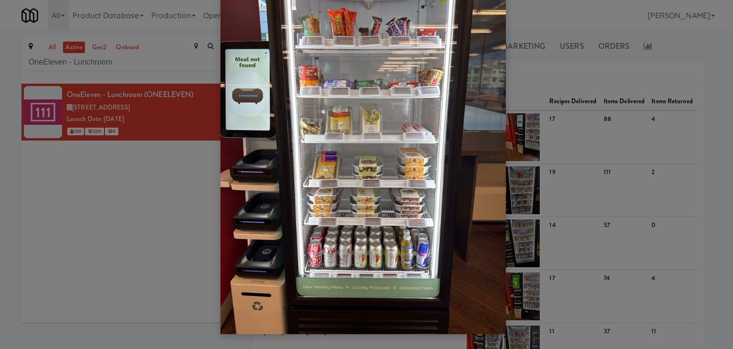
click at [148, 53] on div at bounding box center [366, 174] width 733 height 349
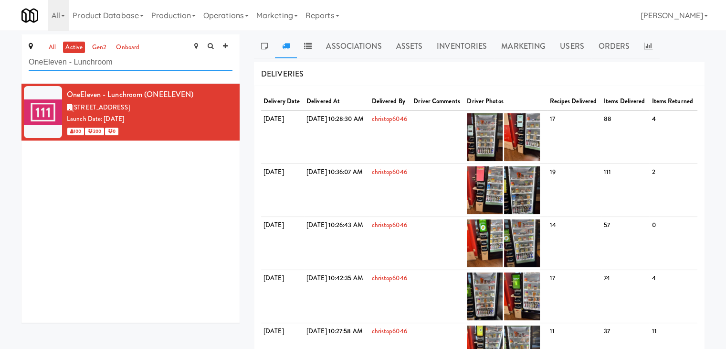
drag, startPoint x: 147, startPoint y: 62, endPoint x: 6, endPoint y: 63, distance: 141.3
paste input "(Snack & Drink) Paramus HQ - [GEOGRAPHIC_DATA] Sheriff"
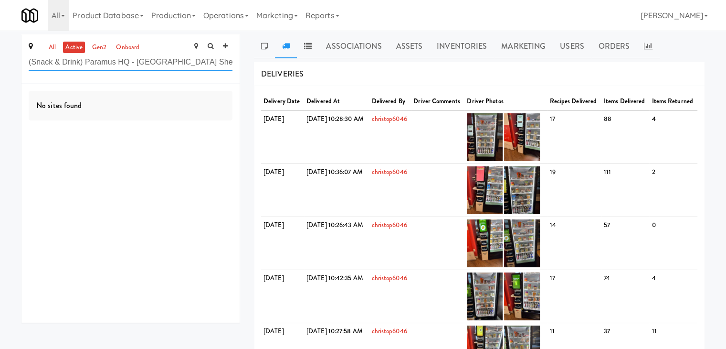
click at [30, 63] on input "(Snack & Drink) Paramus HQ - [GEOGRAPHIC_DATA] Sheriff" at bounding box center [131, 62] width 204 height 18
drag, startPoint x: 220, startPoint y: 60, endPoint x: 83, endPoint y: 58, distance: 136.6
click at [83, 58] on input "(Snack & Drink) Paramus HQ - [GEOGRAPHIC_DATA] Sheriff" at bounding box center [131, 62] width 204 height 18
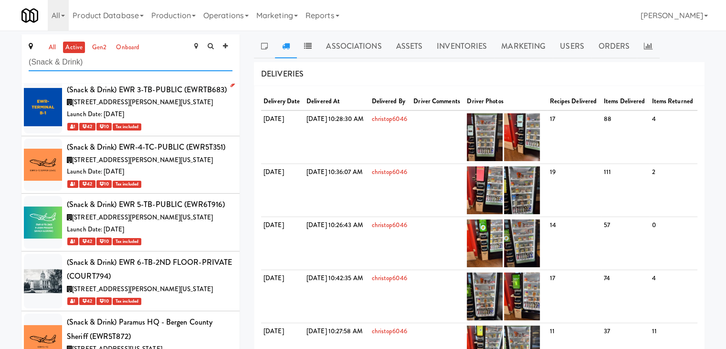
scroll to position [104, 0]
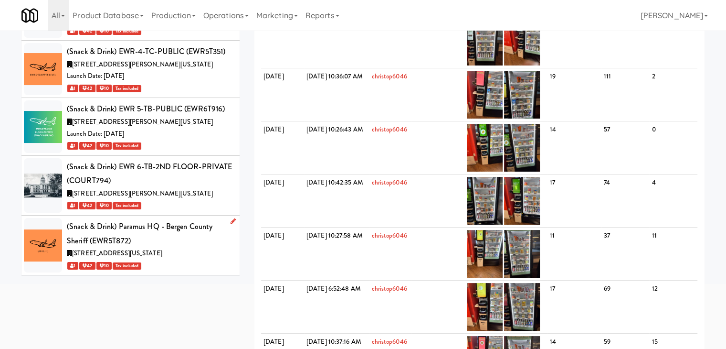
type input "(Snack & Drink)"
click at [216, 248] on div "[STREET_ADDRESS][US_STATE]" at bounding box center [150, 253] width 166 height 12
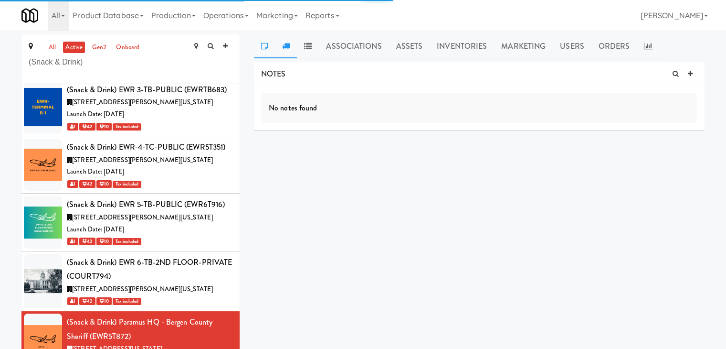
click at [282, 43] on icon at bounding box center [286, 46] width 8 height 8
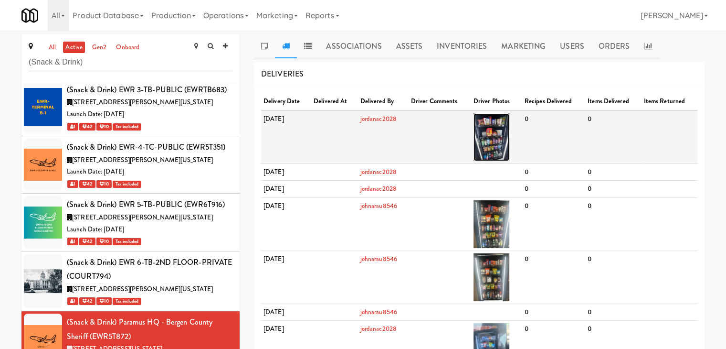
click at [509, 140] on img at bounding box center [492, 137] width 36 height 48
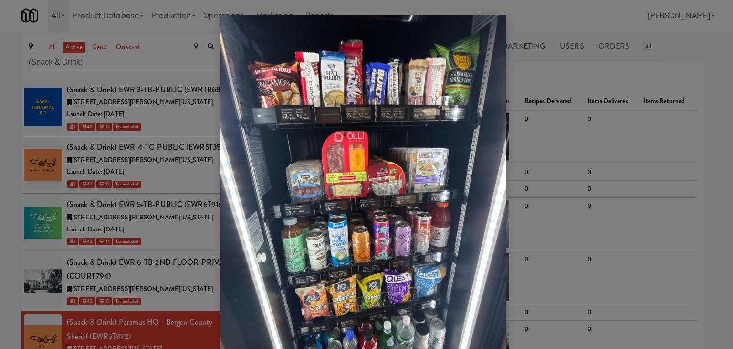
click at [334, 249] on img at bounding box center [364, 205] width 286 height 381
